Goal: Task Accomplishment & Management: Complete application form

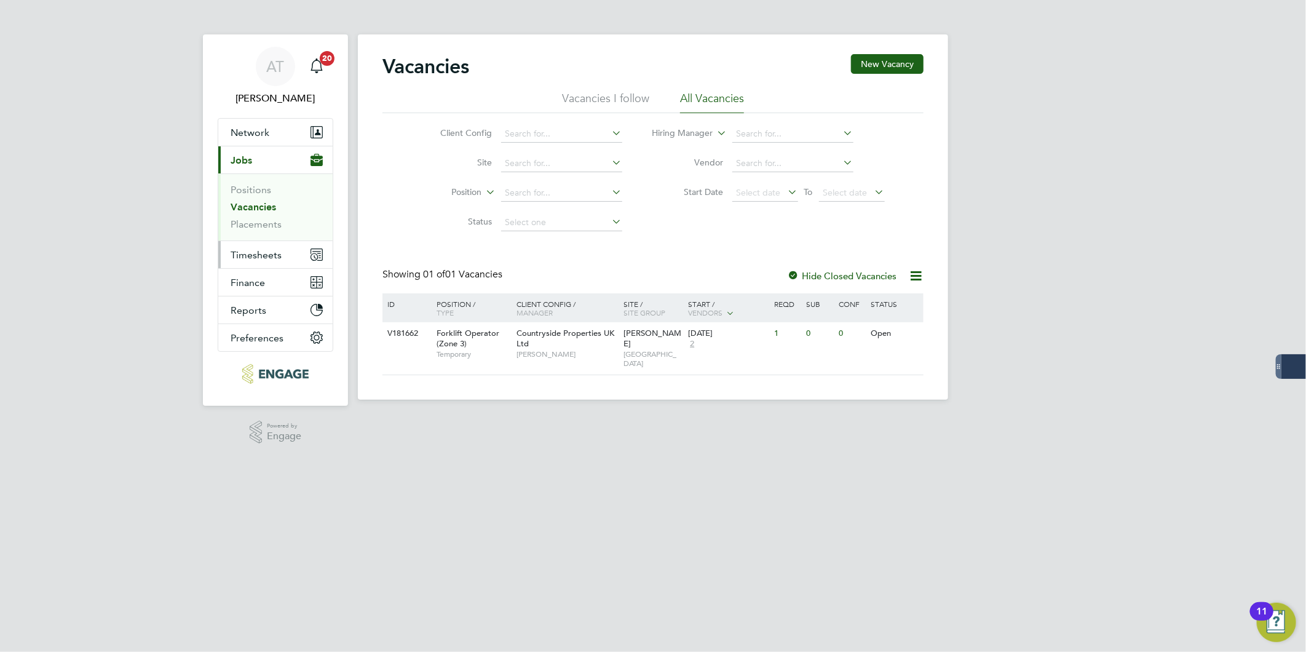
click at [258, 259] on span "Timesheets" at bounding box center [256, 255] width 51 height 12
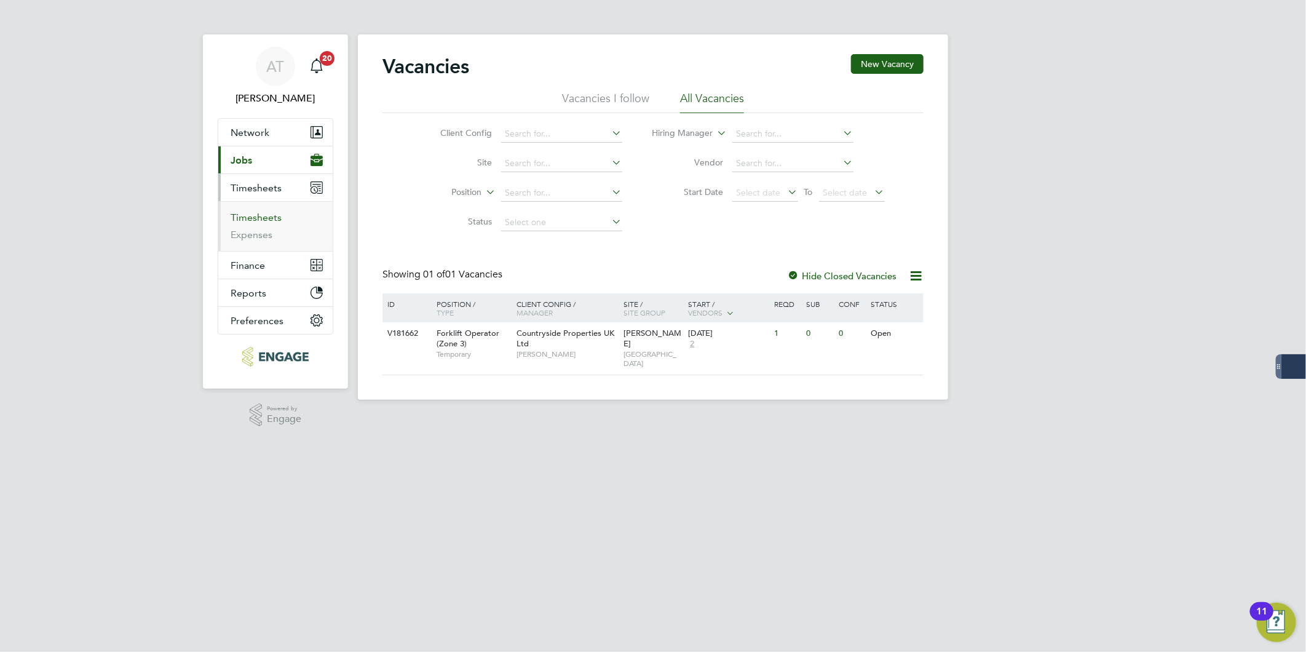
click at [263, 219] on link "Timesheets" at bounding box center [256, 218] width 51 height 12
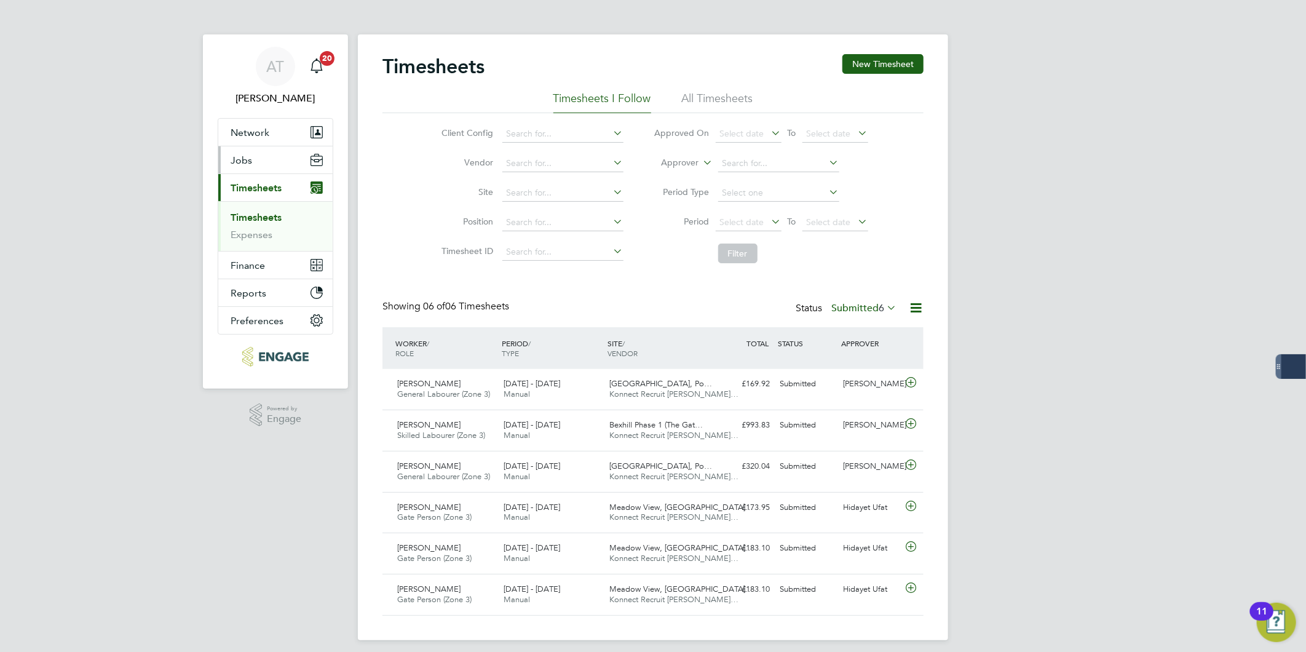
click at [264, 163] on button "Jobs" at bounding box center [275, 159] width 114 height 27
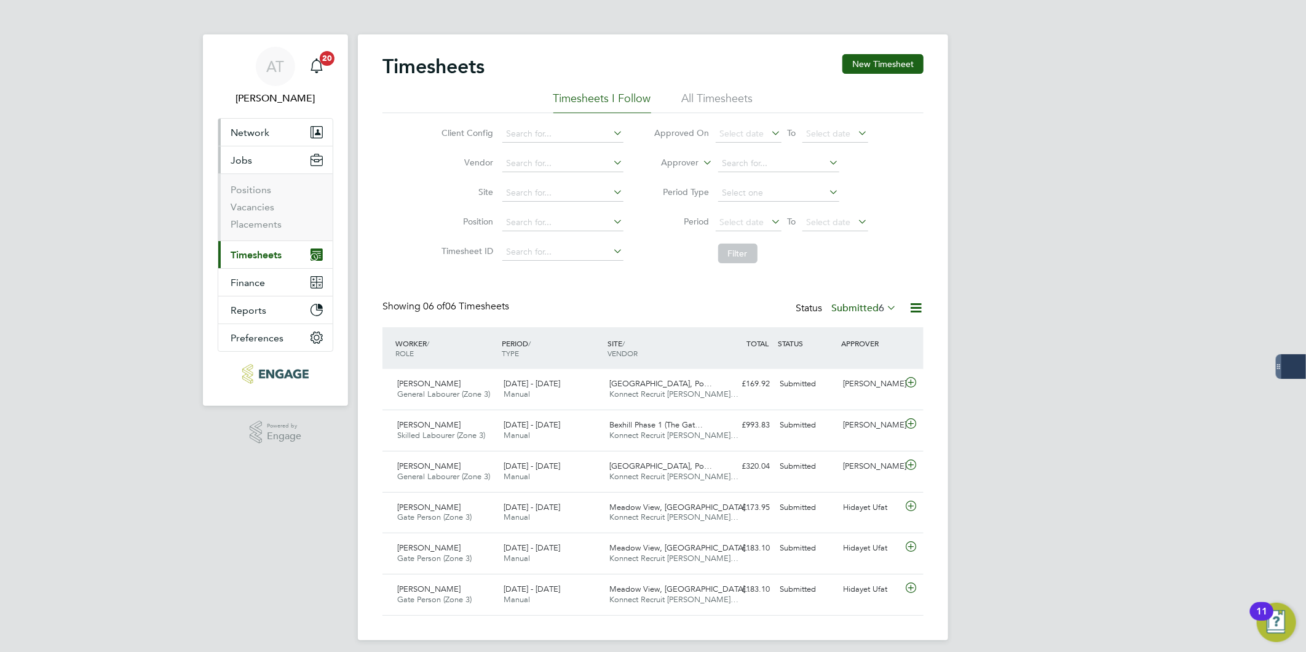
click at [284, 139] on button "Network" at bounding box center [275, 132] width 114 height 27
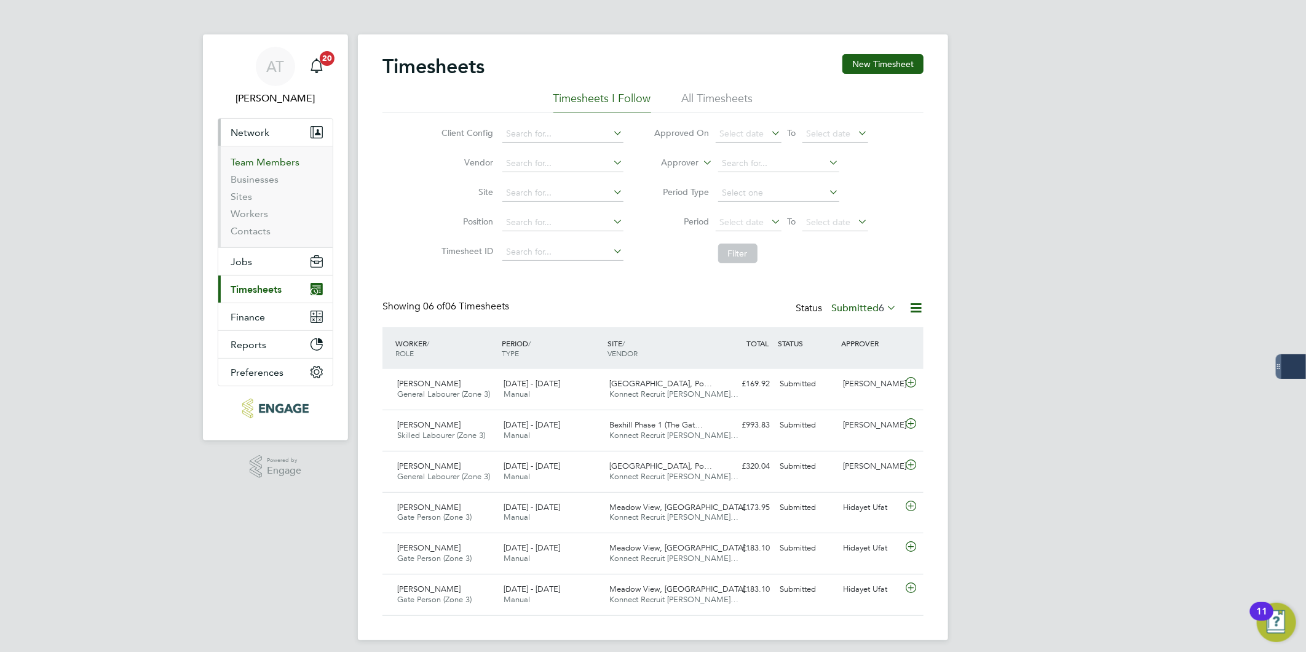
click at [263, 162] on link "Team Members" at bounding box center [265, 162] width 69 height 12
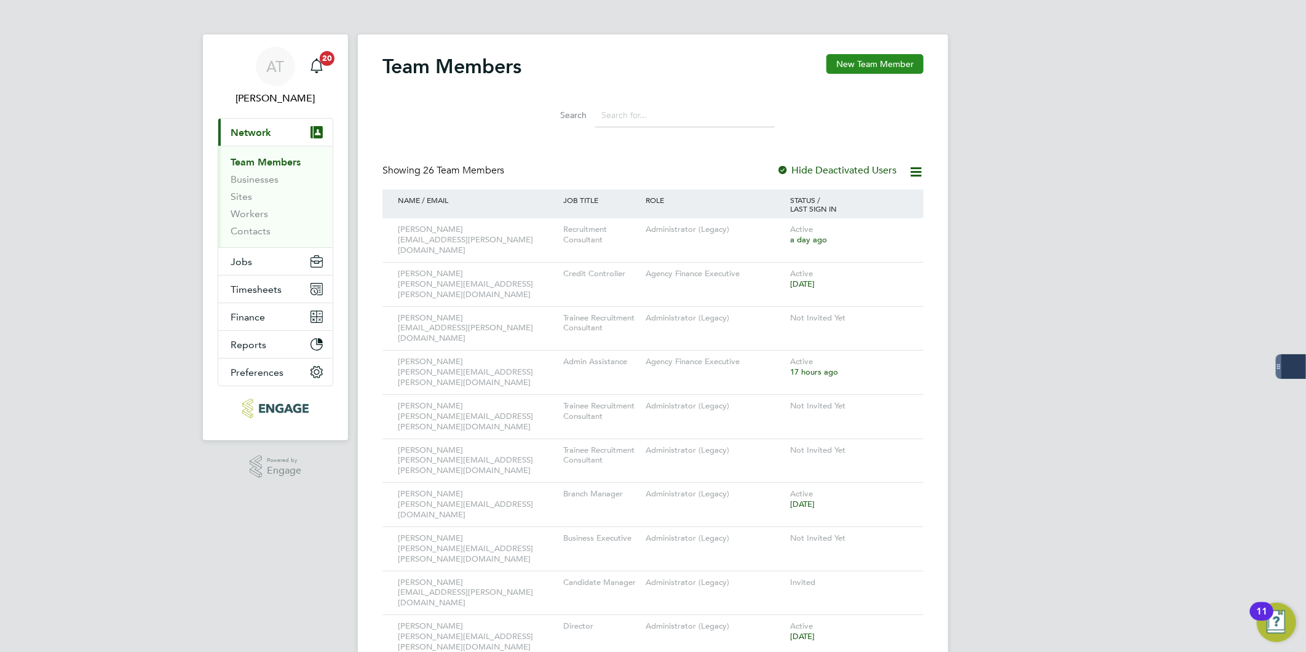
click at [882, 62] on button "New Team Member" at bounding box center [874, 64] width 97 height 20
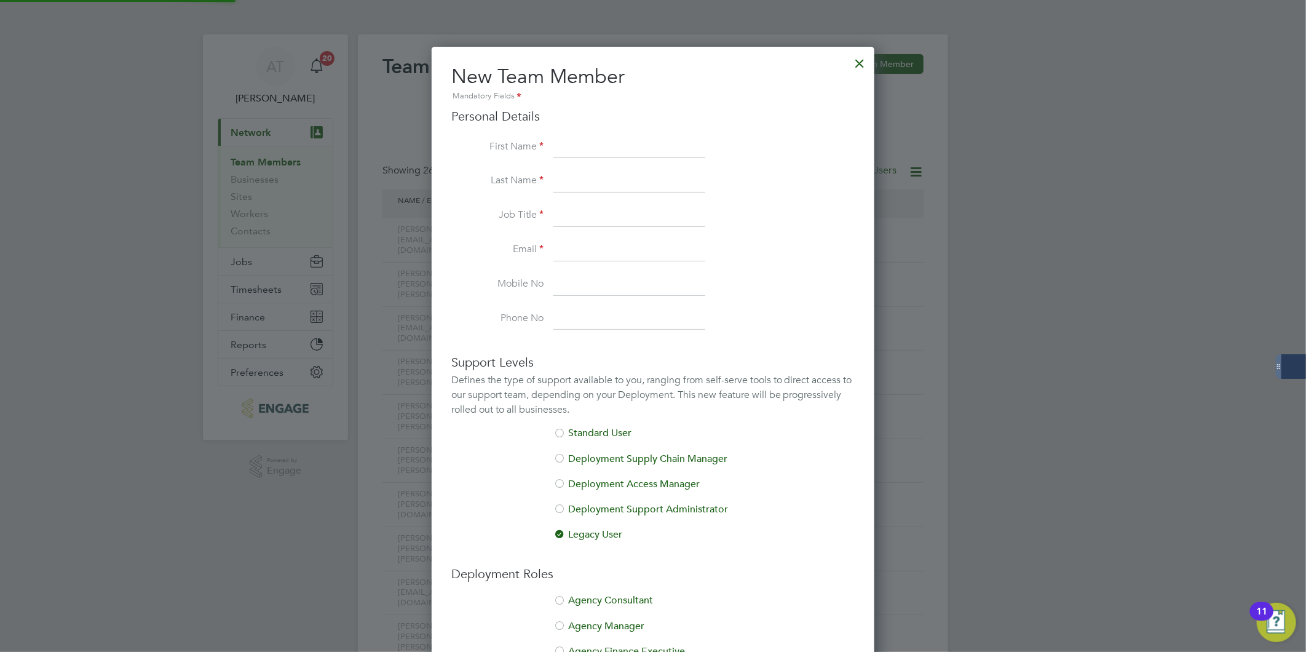
scroll to position [782, 443]
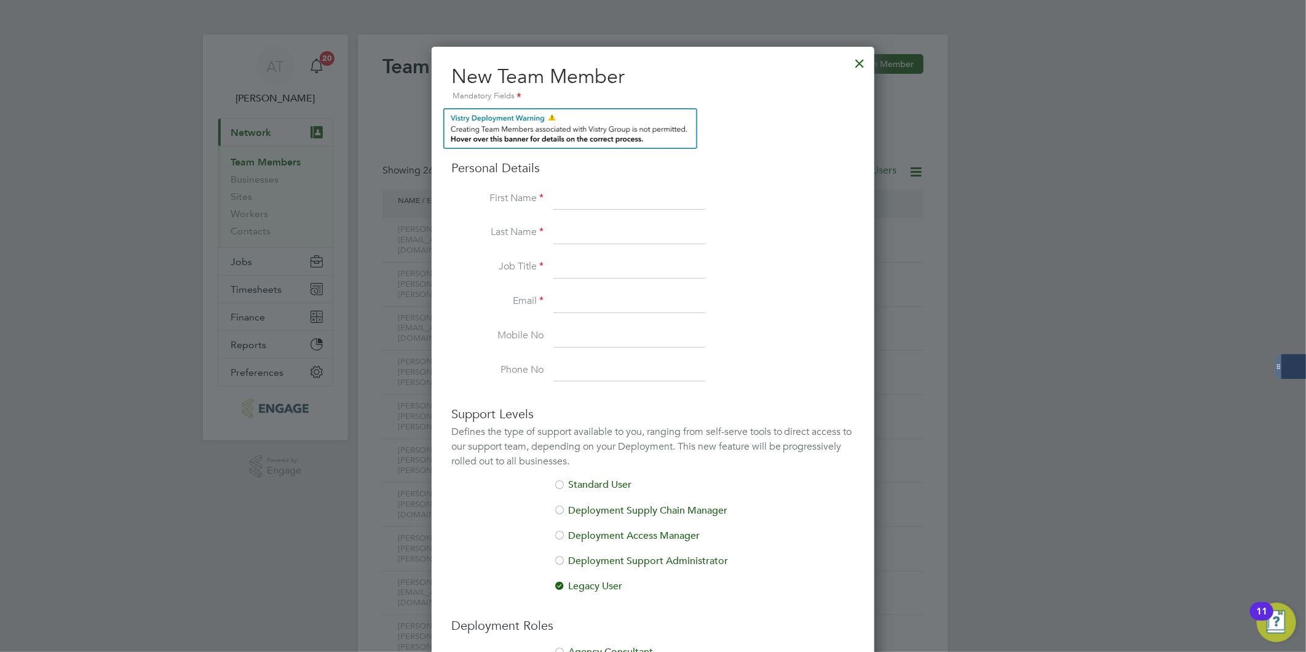
click at [587, 197] on input at bounding box center [629, 199] width 152 height 22
click at [603, 207] on input at bounding box center [629, 199] width 152 height 22
type input "Shalini"
type input "s"
type input "Subramaniam"
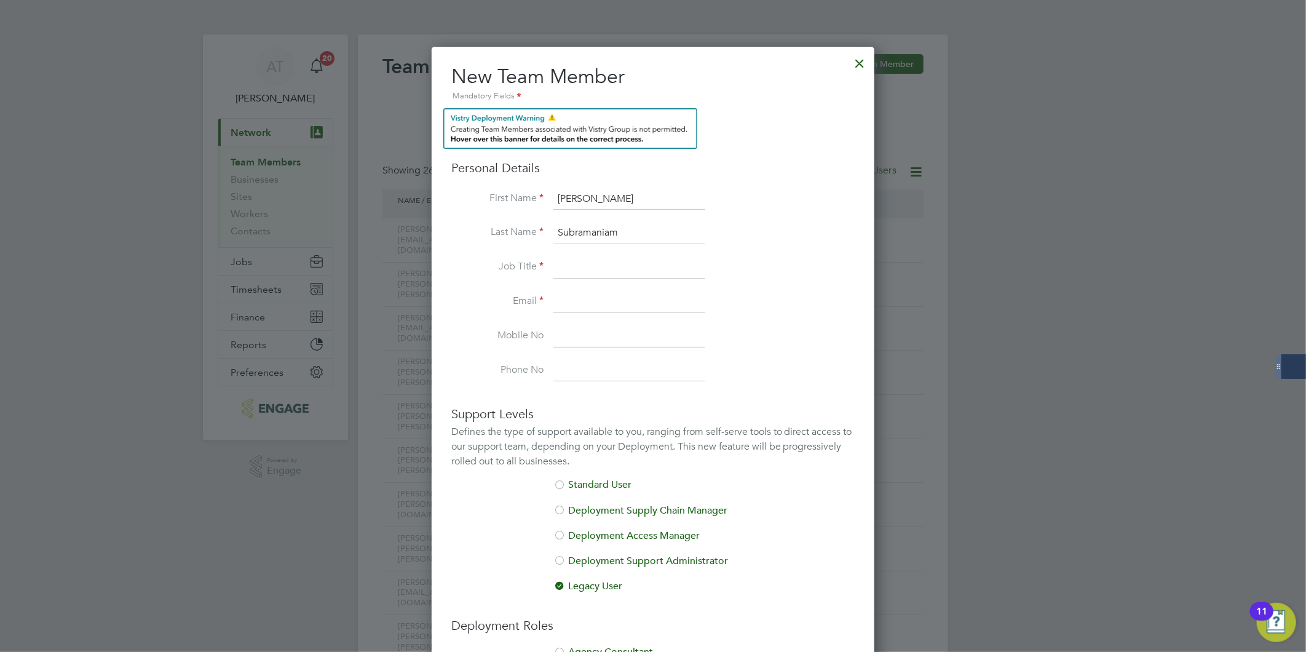
click at [599, 269] on input at bounding box center [629, 267] width 152 height 22
type input "Branch Co-ordinator"
click at [565, 296] on input at bounding box center [629, 302] width 152 height 22
paste input "shalini@konnectrecruit.co.uk"
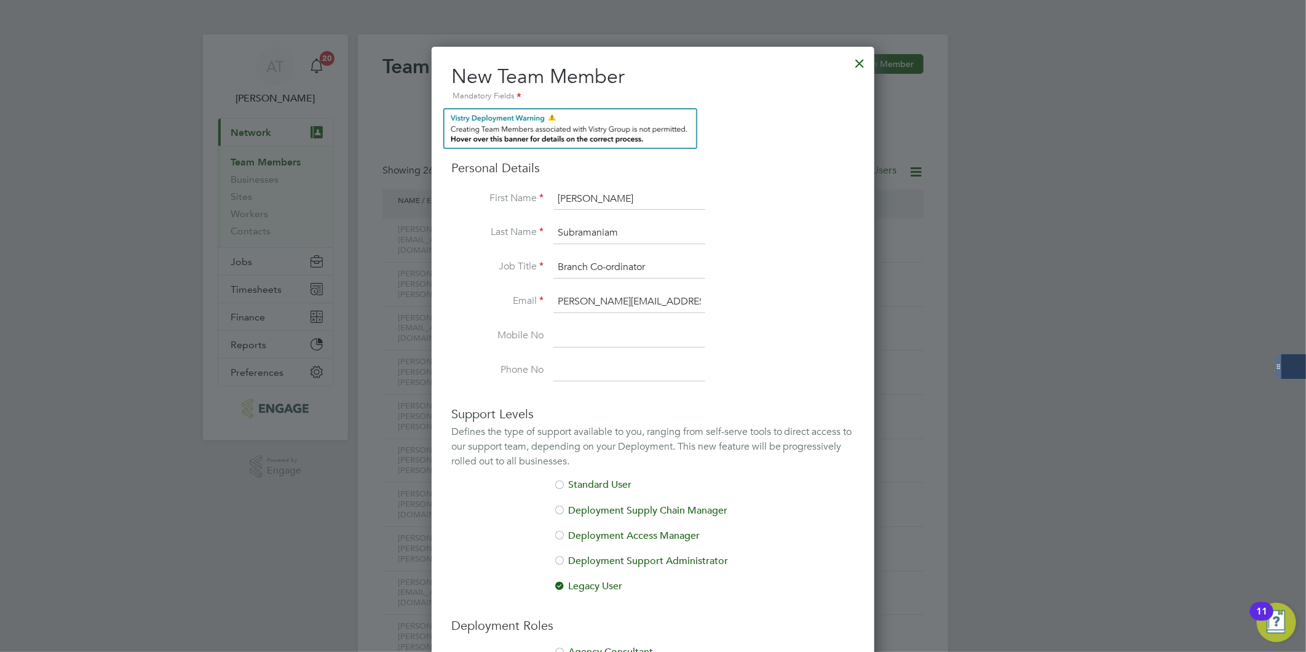
click at [576, 303] on input "shalini@konnectrecruit.co.uk" at bounding box center [629, 302] width 152 height 22
type input "shalini@konnectrecruit.co.uk"
click at [741, 303] on li "Email shalini@konnectrecruit.co.uk" at bounding box center [652, 308] width 403 height 34
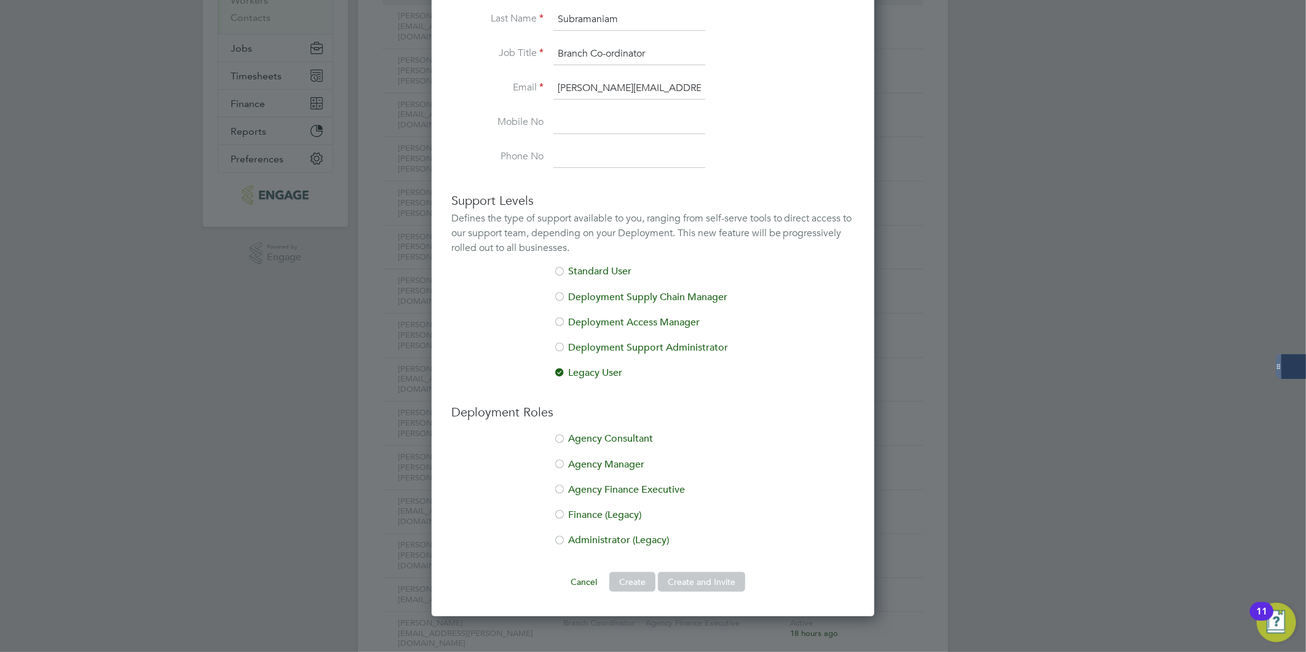
scroll to position [137, 0]
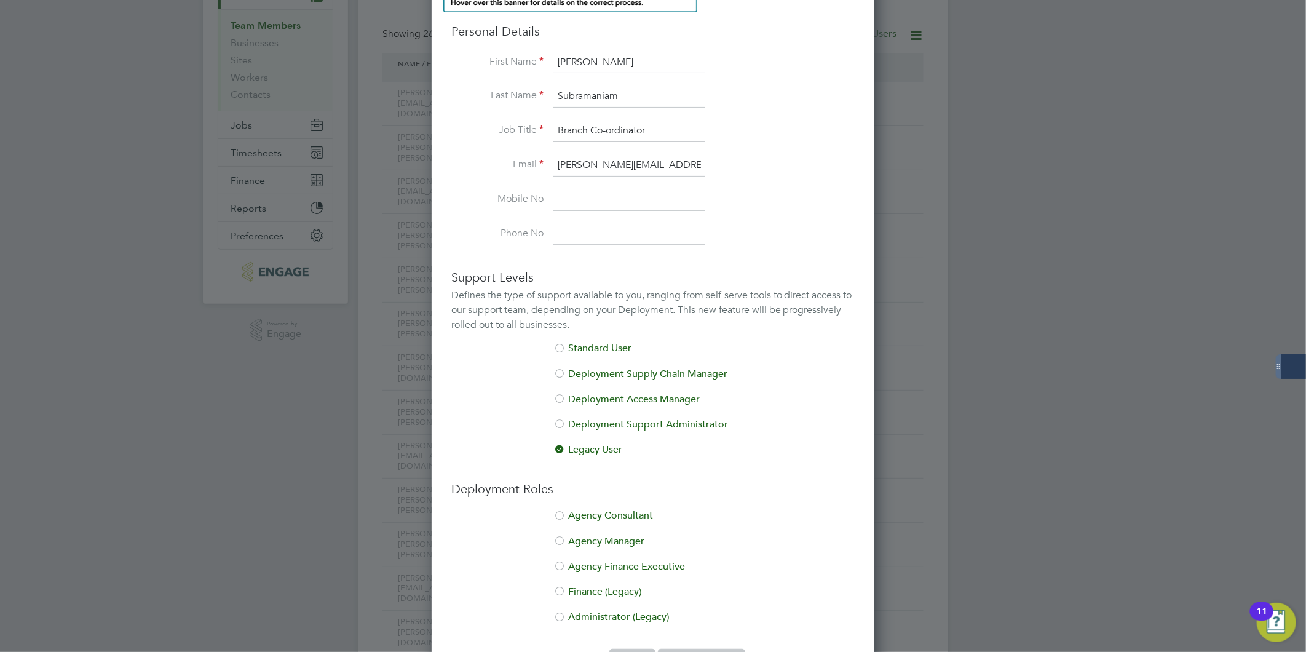
click at [593, 205] on input at bounding box center [629, 200] width 152 height 22
click at [789, 182] on li "Email shalini@konnectrecruit.co.uk" at bounding box center [652, 171] width 403 height 34
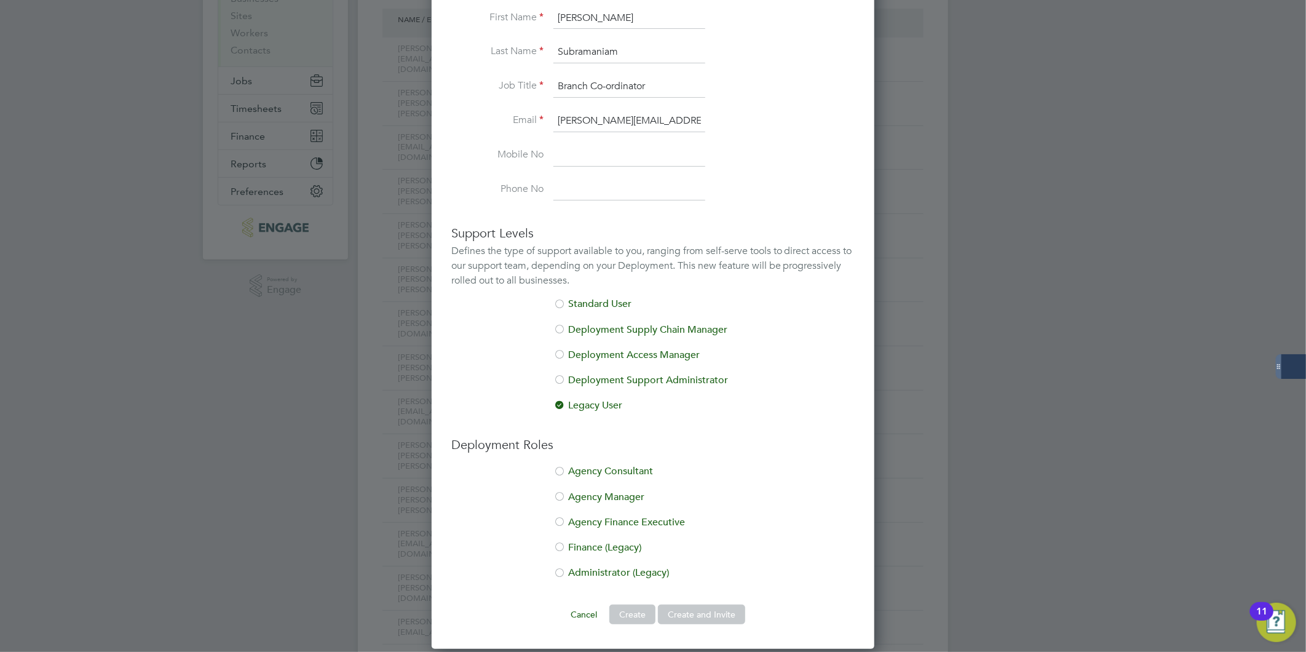
scroll to position [205, 0]
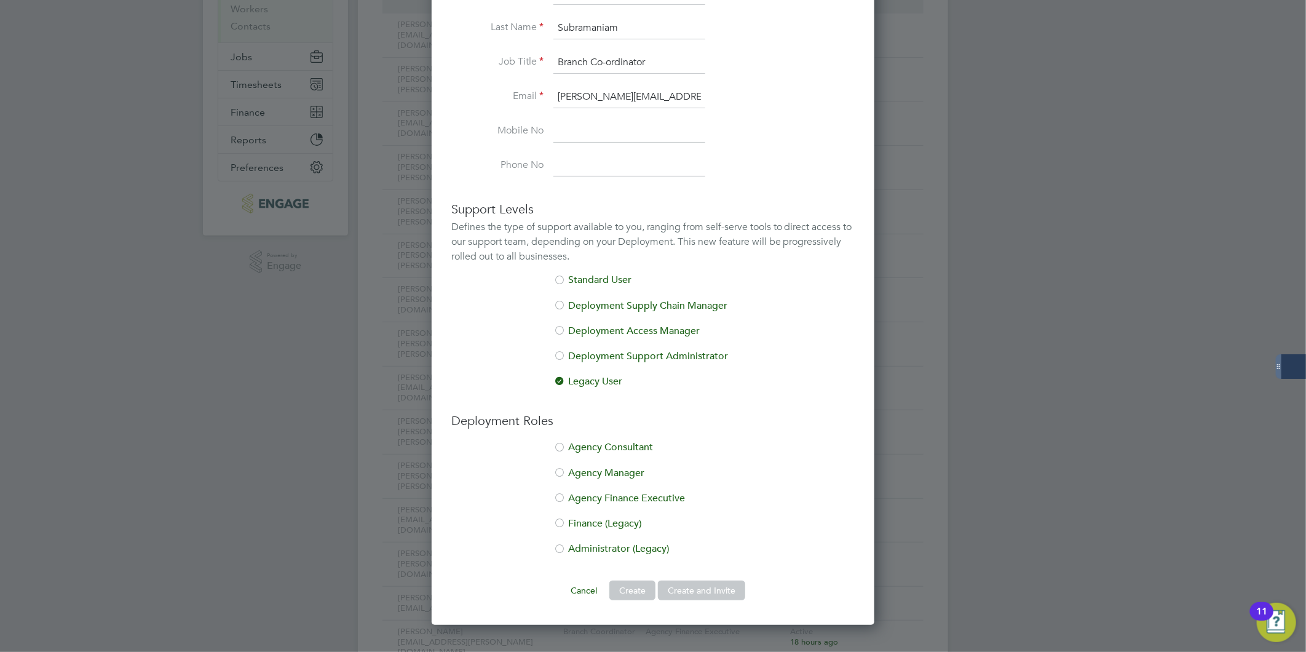
click at [558, 545] on div at bounding box center [559, 550] width 12 height 12
click at [711, 588] on button "Create and Invite" at bounding box center [701, 590] width 87 height 20
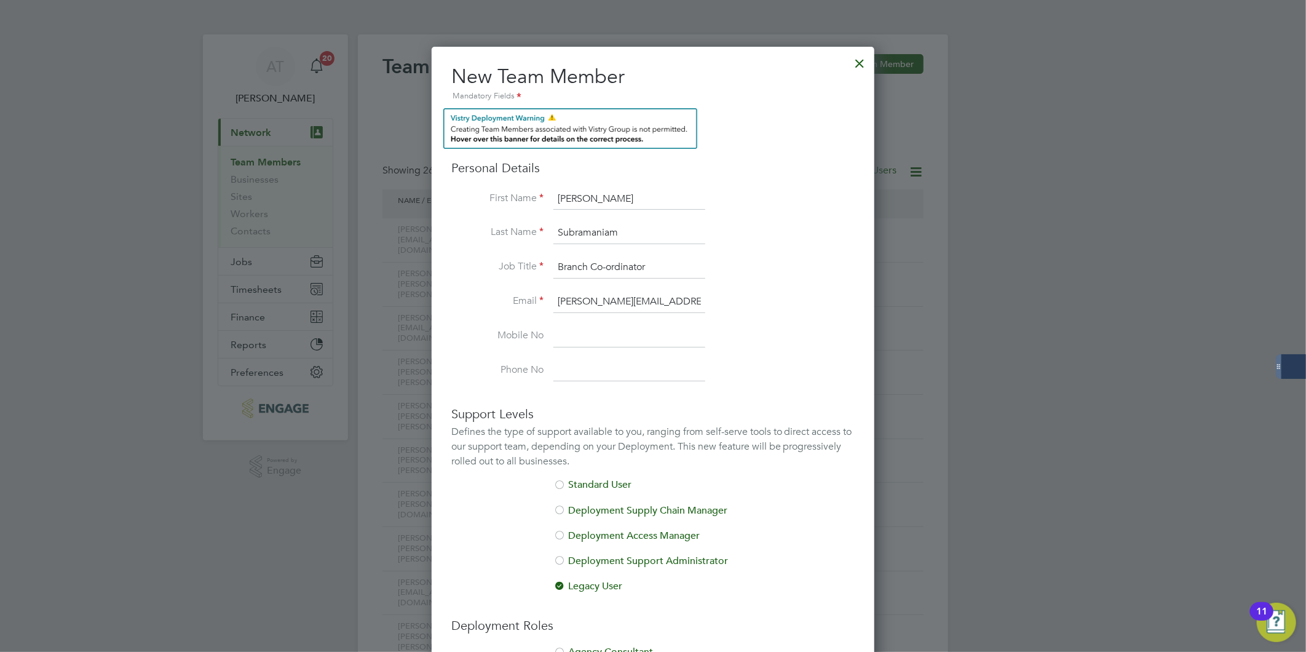
scroll to position [5, 6]
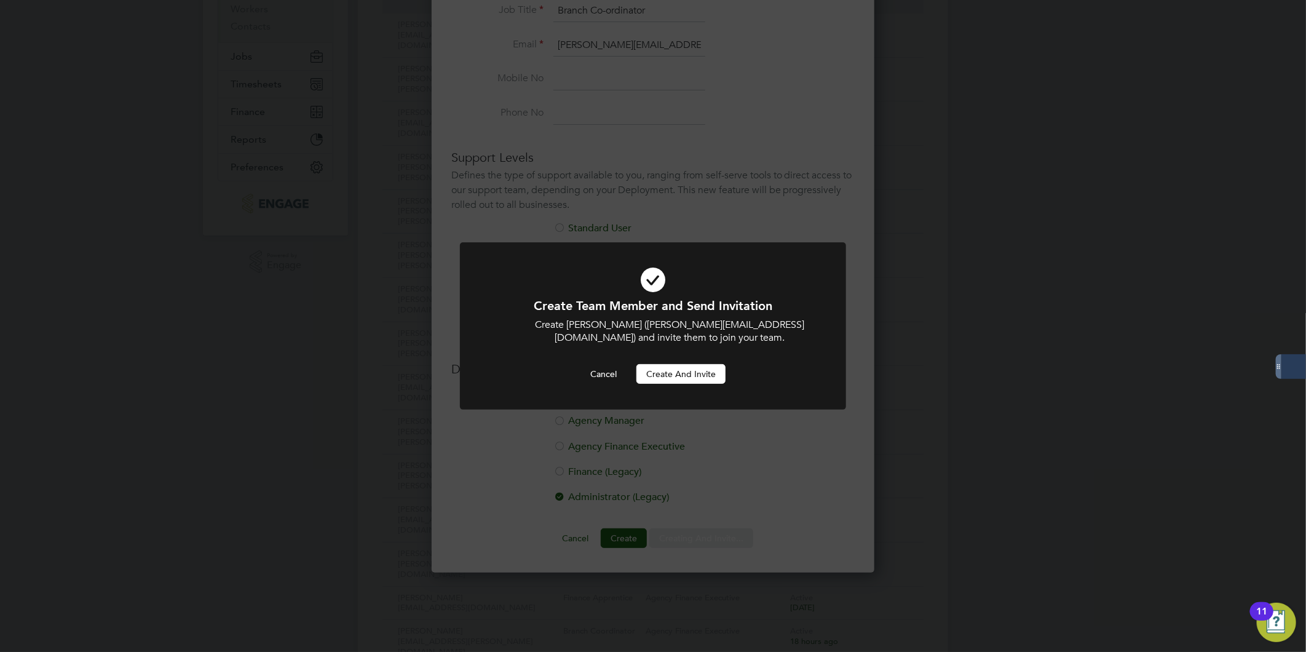
click at [691, 379] on button "Create and invite" at bounding box center [680, 374] width 89 height 20
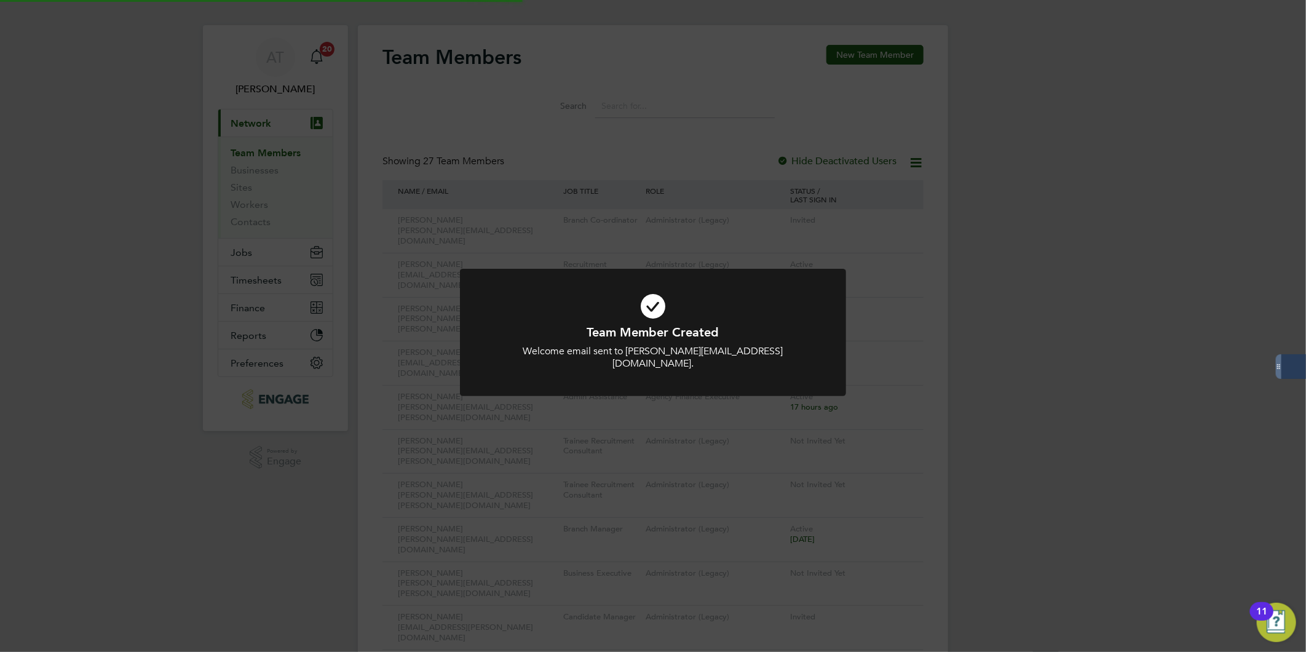
scroll to position [0, 0]
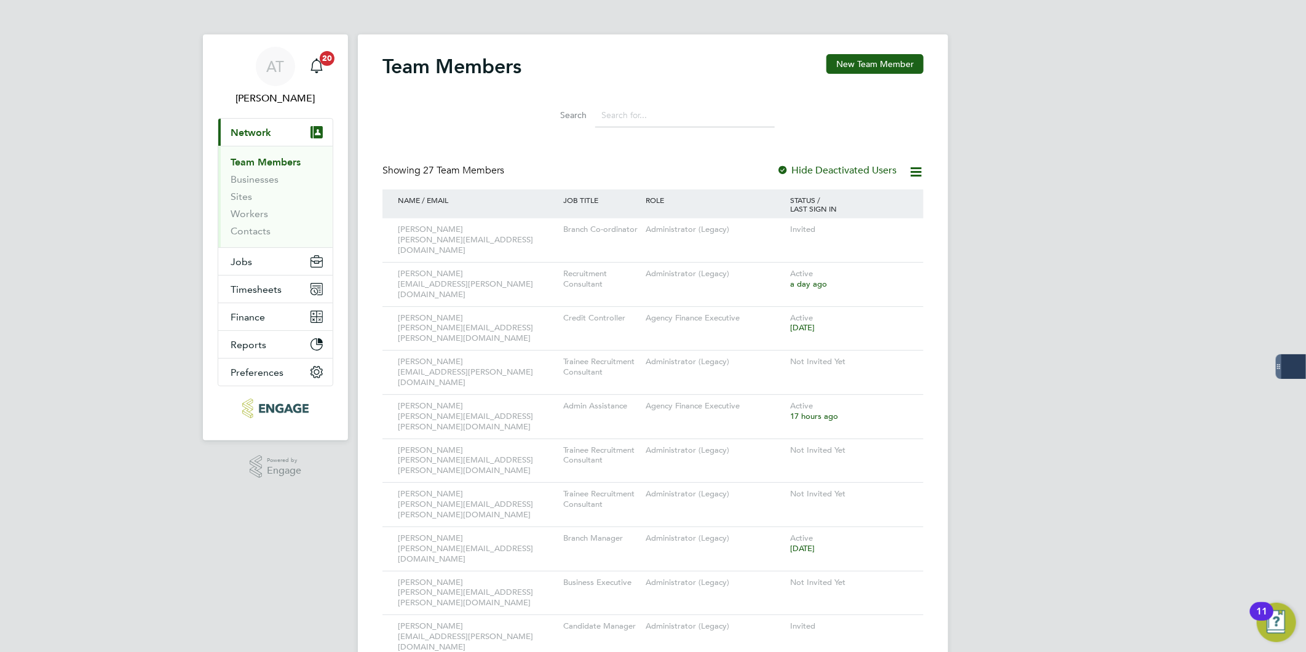
click at [236, 279] on button "Timesheets" at bounding box center [275, 288] width 114 height 27
click at [263, 285] on span "Timesheets" at bounding box center [256, 289] width 51 height 12
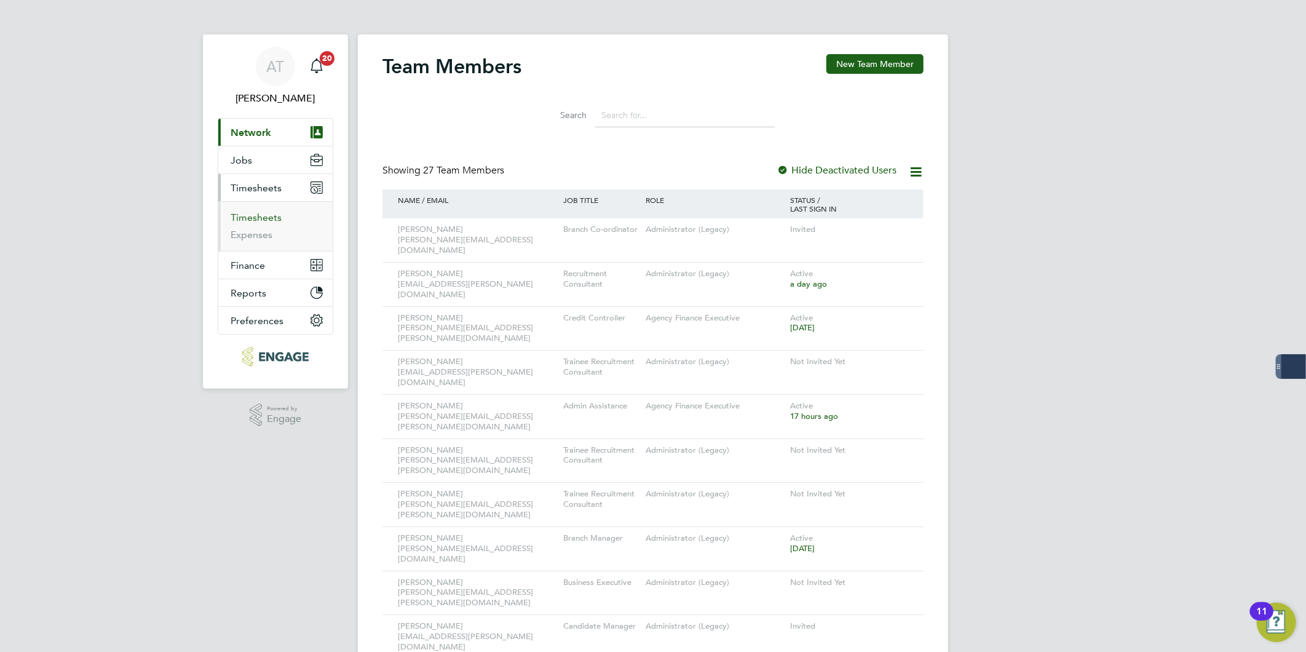
click at [269, 218] on link "Timesheets" at bounding box center [256, 218] width 51 height 12
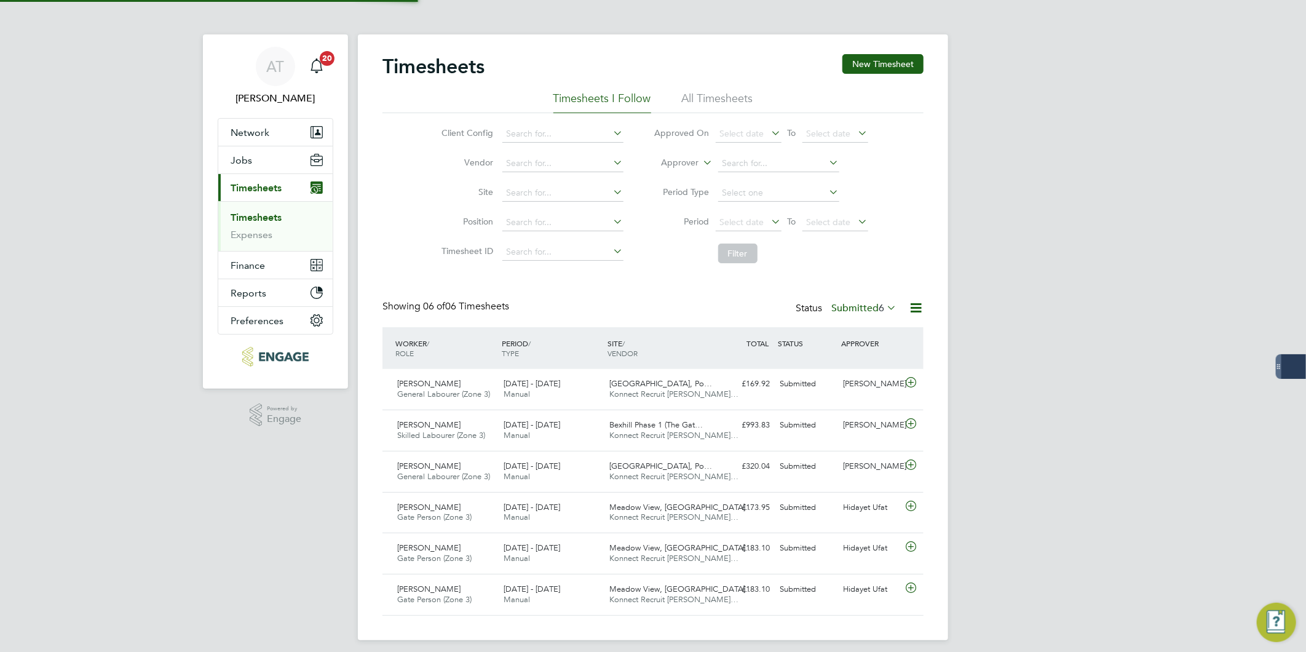
scroll to position [31, 107]
